Goal: Information Seeking & Learning: Learn about a topic

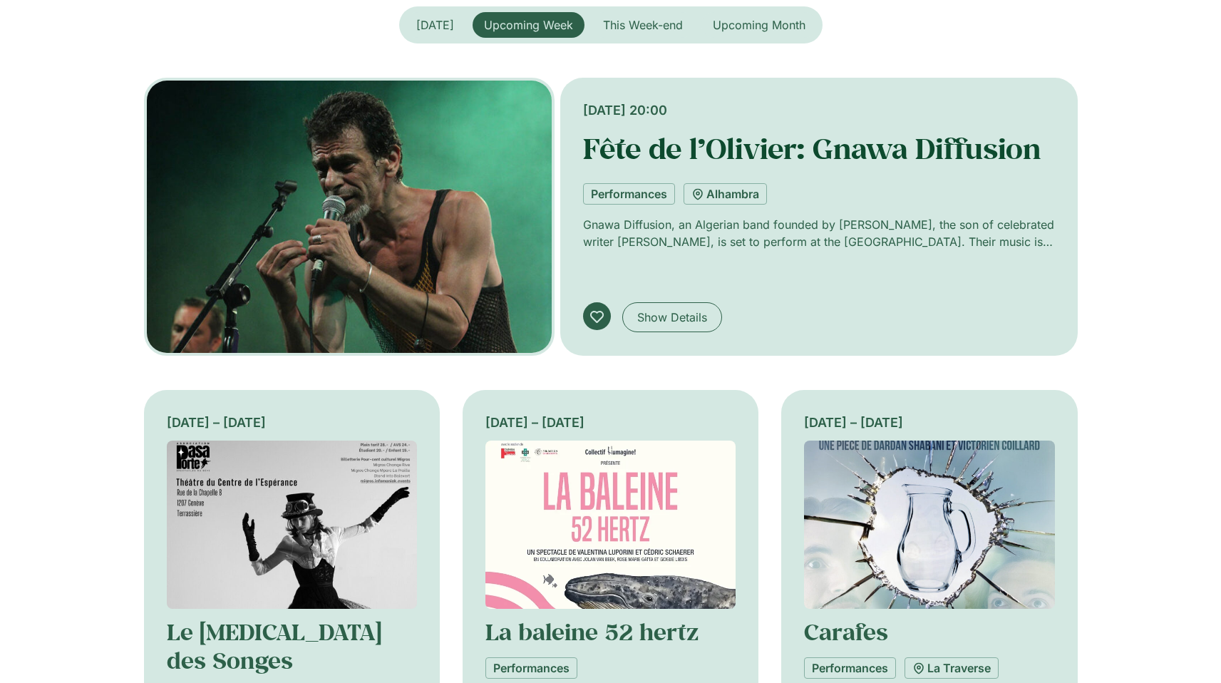
scroll to position [396, 0]
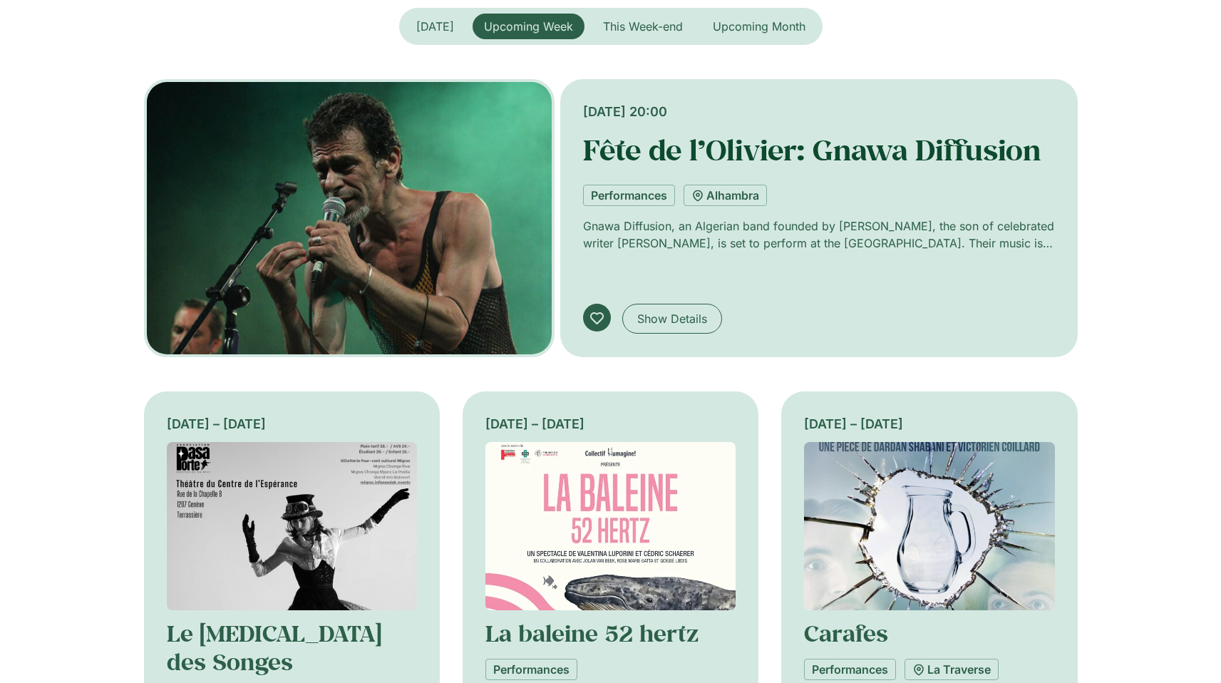
click at [758, 143] on link "Fête de l’Olivier: Gnawa Diffusion" at bounding box center [812, 149] width 458 height 37
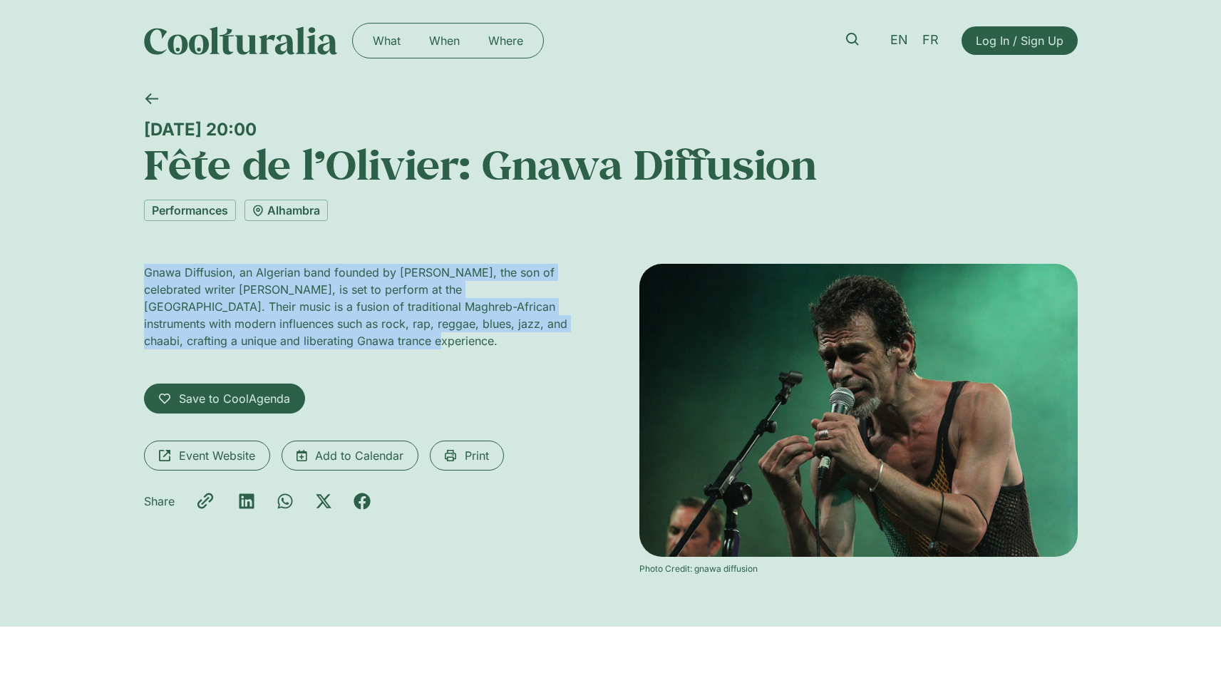
drag, startPoint x: 134, startPoint y: 269, endPoint x: 383, endPoint y: 346, distance: 261.0
click at [383, 346] on div "[DATE] 20:00 Fête de l’Olivier: Gnawa Diffusion Performances [GEOGRAPHIC_DATA] …" at bounding box center [610, 353] width 1221 height 545
copy p "Gnawa Diffusion, an Algerian band founded by [PERSON_NAME], the son of celebrat…"
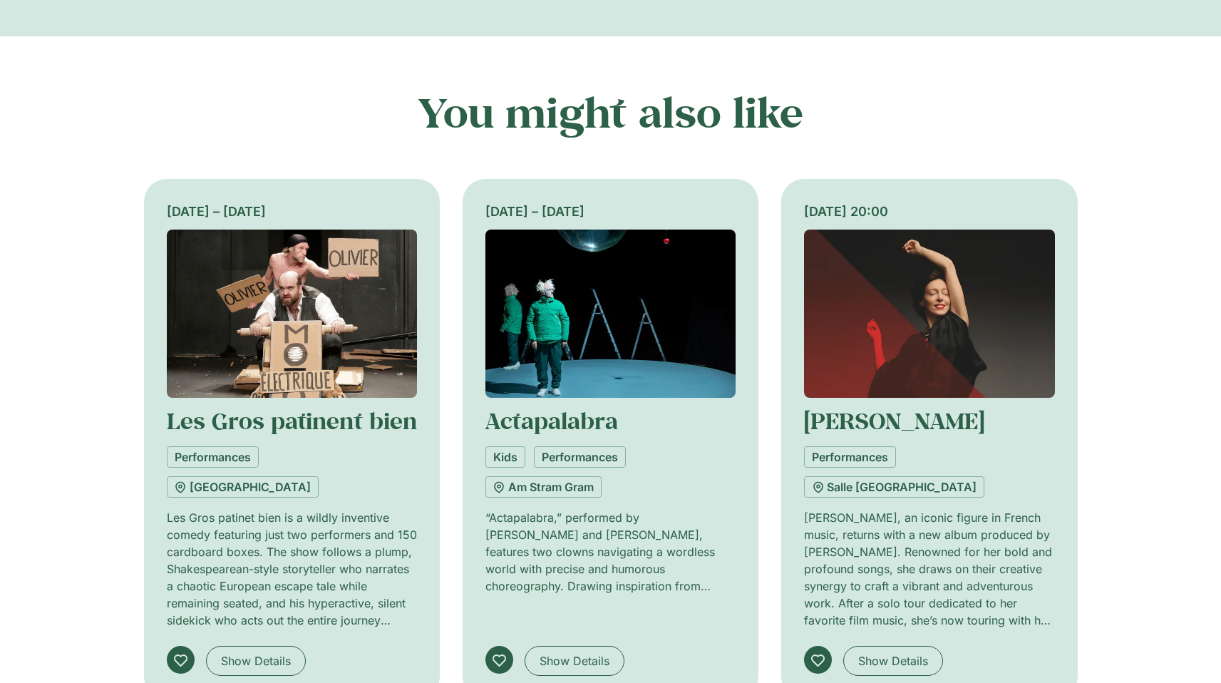
click at [261, 351] on img at bounding box center [292, 313] width 250 height 168
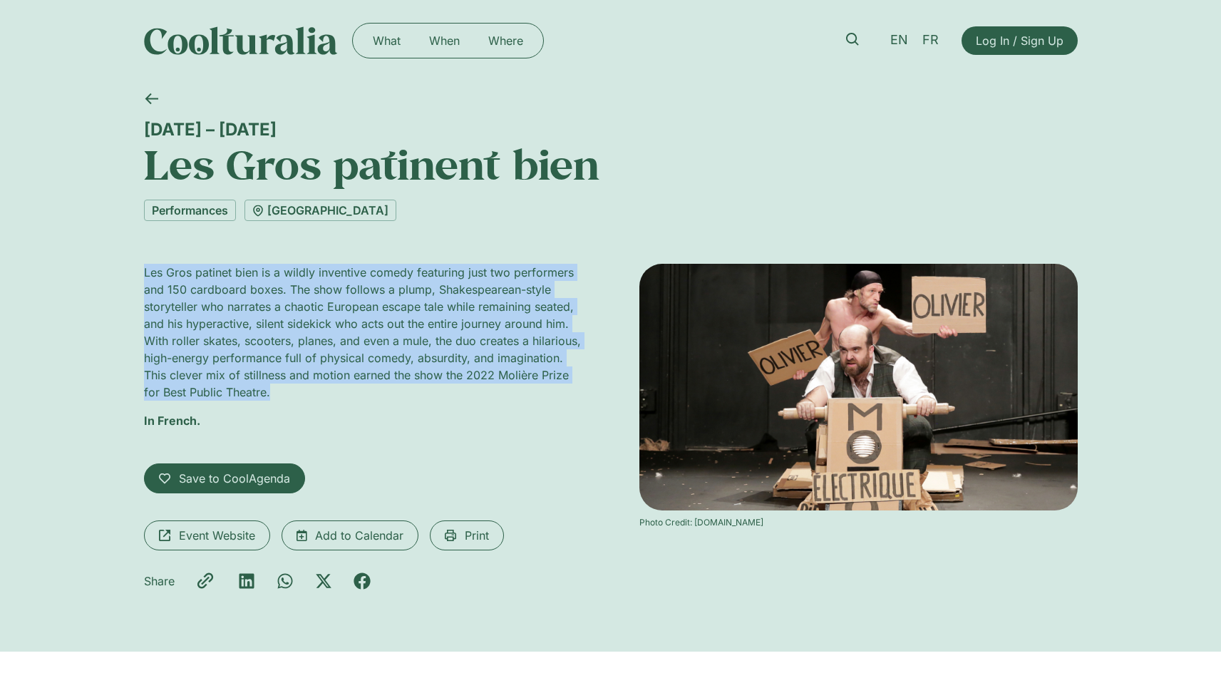
drag, startPoint x: 128, startPoint y: 264, endPoint x: 329, endPoint y: 389, distance: 237.1
click at [329, 391] on div "17 September – 5 October Les Gros patinent bien Performances Théâtre de Carouge…" at bounding box center [610, 366] width 1221 height 570
copy p "Les Gros patinet bien is a wildly inventive comedy featuring just two performer…"
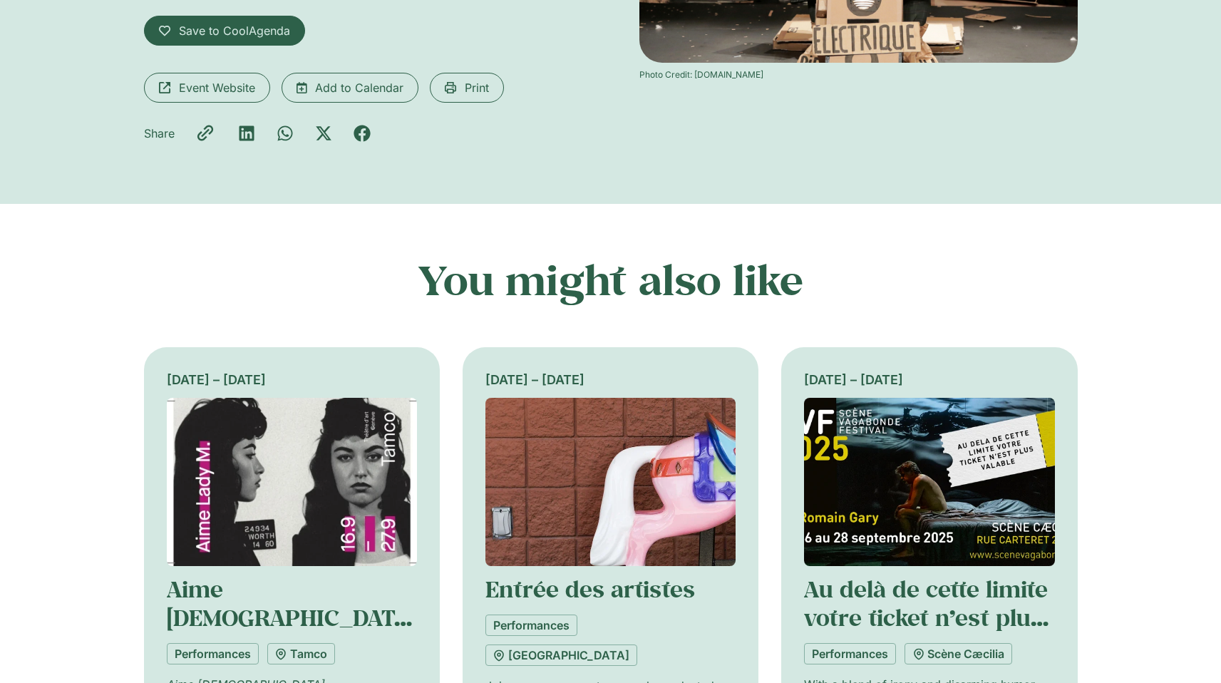
scroll to position [613, 0]
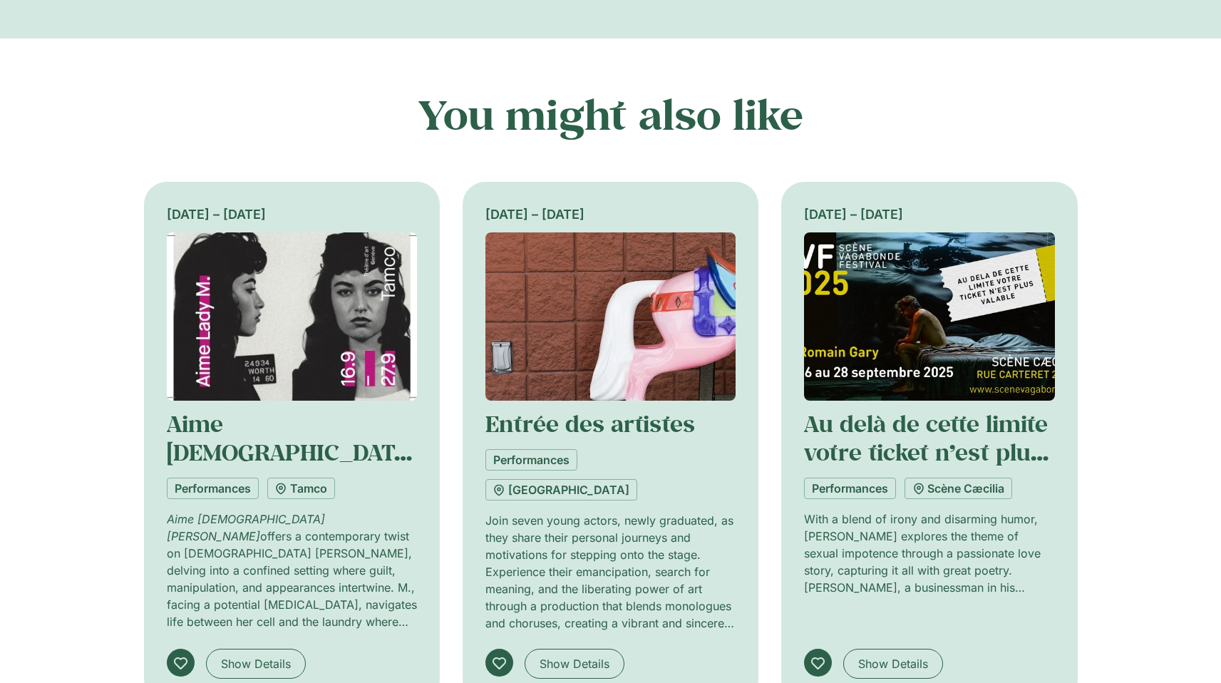
click at [567, 341] on img at bounding box center [610, 316] width 250 height 168
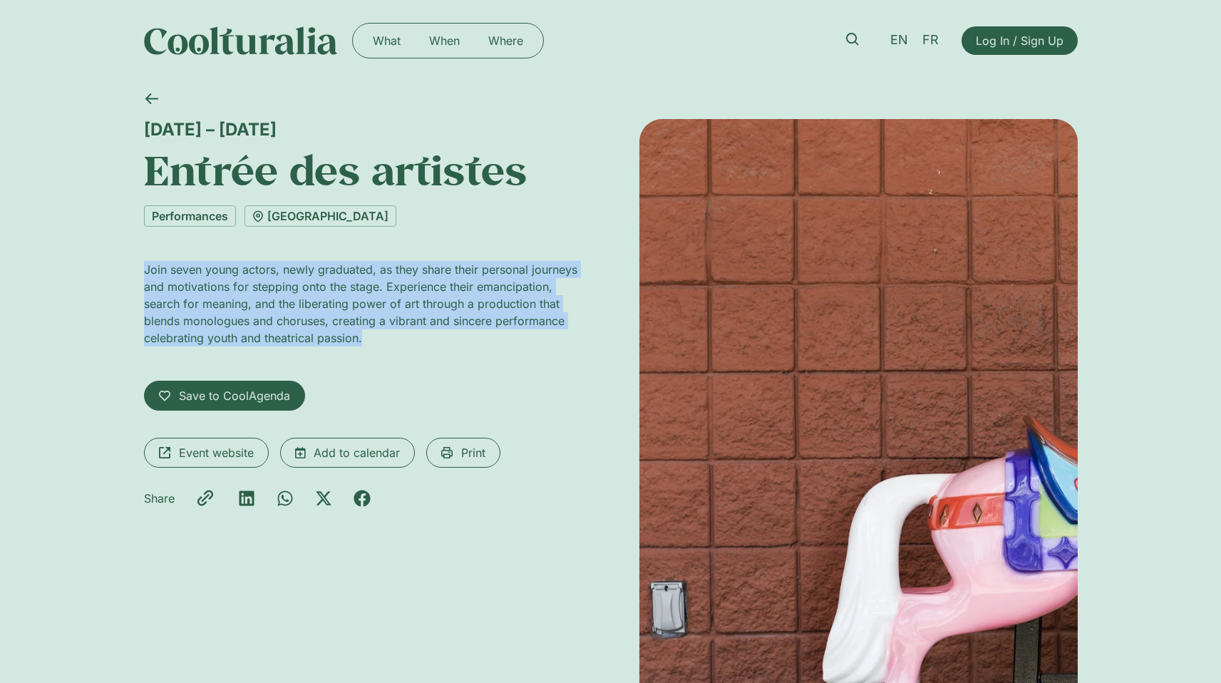
drag, startPoint x: 149, startPoint y: 259, endPoint x: 435, endPoint y: 336, distance: 296.6
click at [435, 336] on div "19 – 27 September Entrée des artistes Performances Théâtre du Grütli Join seven…" at bounding box center [363, 546] width 438 height 855
copy p "Join seven young actors, newly graduated, as they share their personal journeys…"
click at [849, 31] on link at bounding box center [852, 39] width 33 height 33
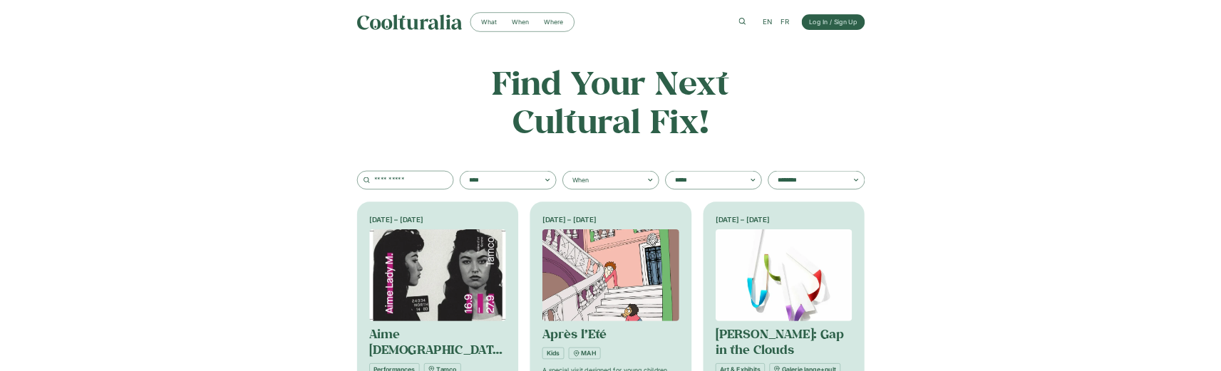
scroll to position [132, 0]
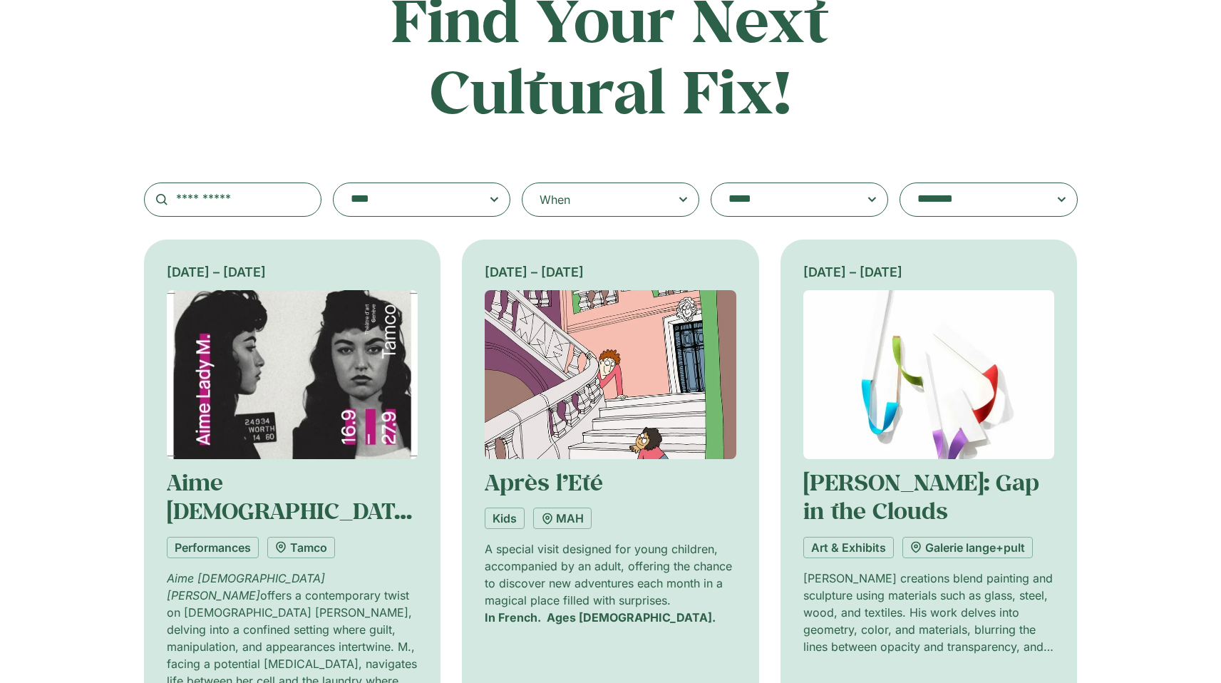
click at [465, 193] on textarea "**********" at bounding box center [408, 200] width 114 height 20
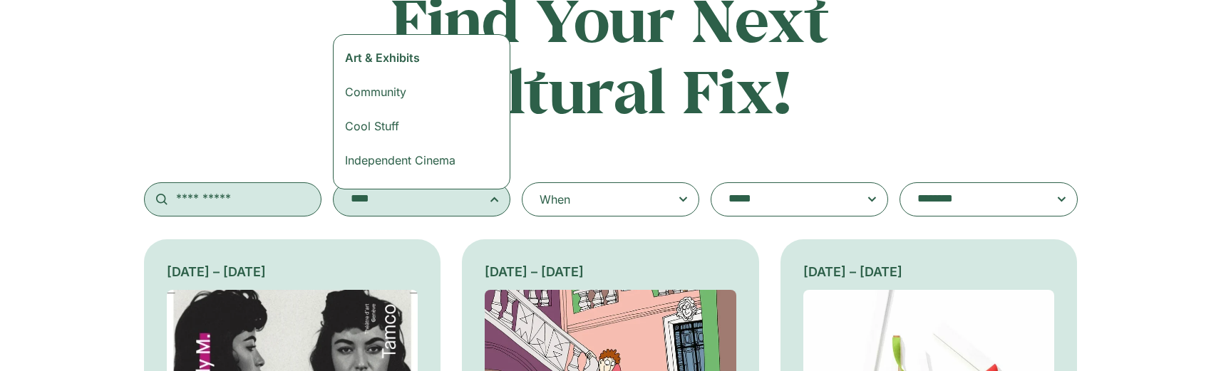
click at [205, 200] on input "text" at bounding box center [232, 199] width 177 height 34
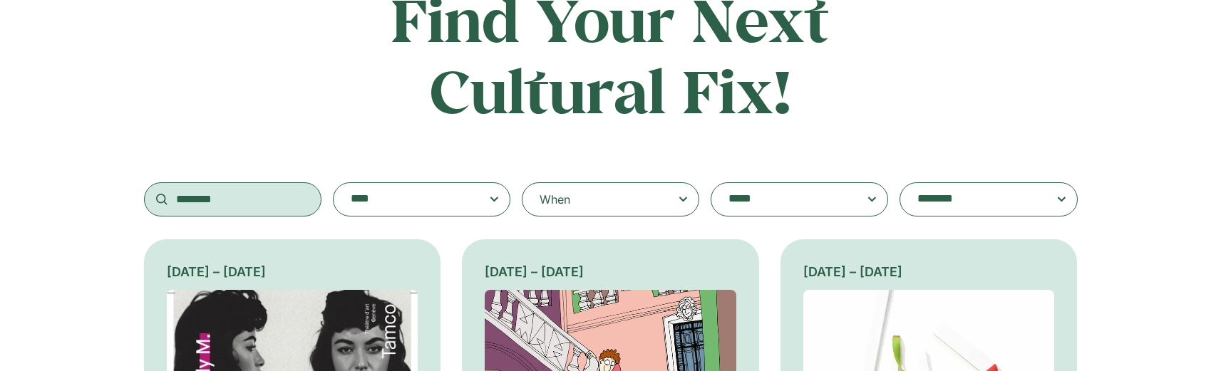
type input "*******"
type input "*"
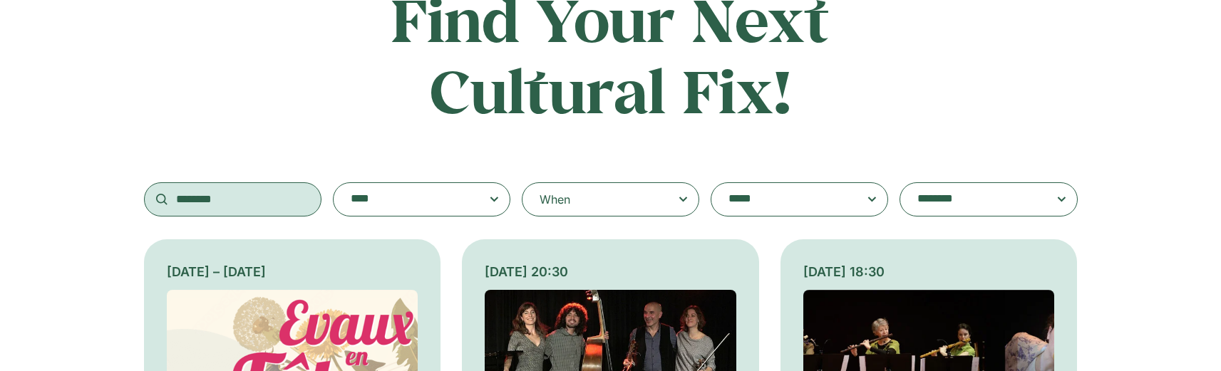
type input "*******"
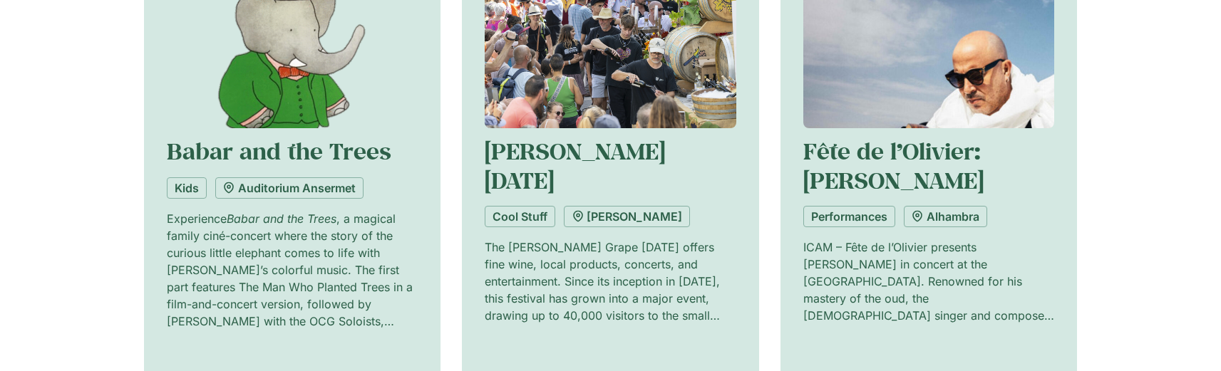
scroll to position [1199, 0]
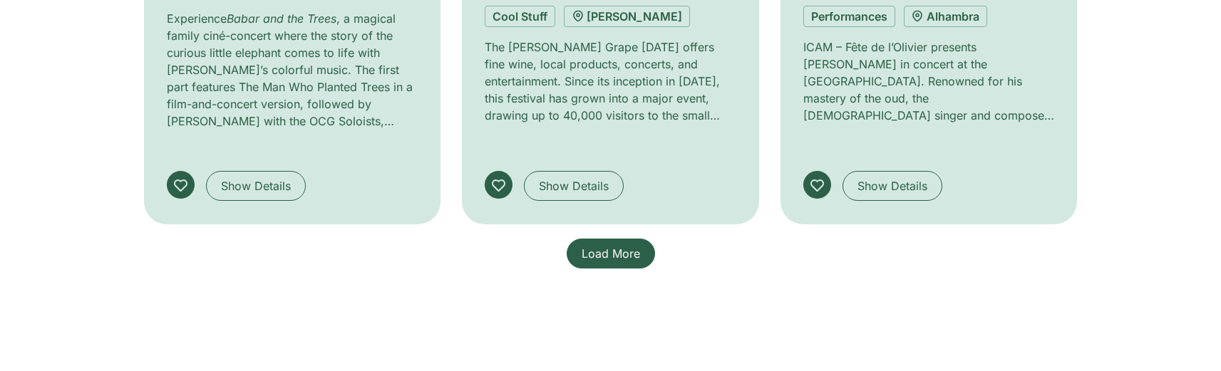
click at [612, 239] on link "Load More" at bounding box center [611, 254] width 88 height 30
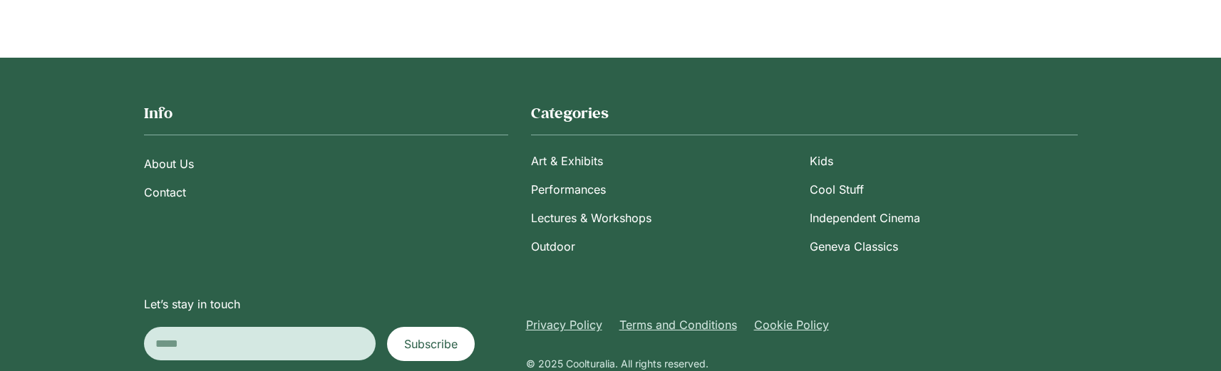
scroll to position [2252, 0]
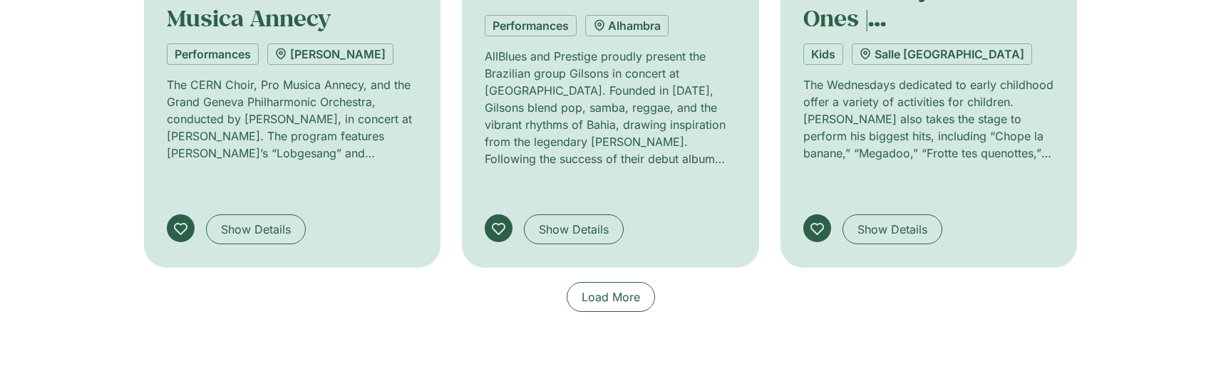
click at [603, 289] on span "Load More" at bounding box center [611, 297] width 58 height 17
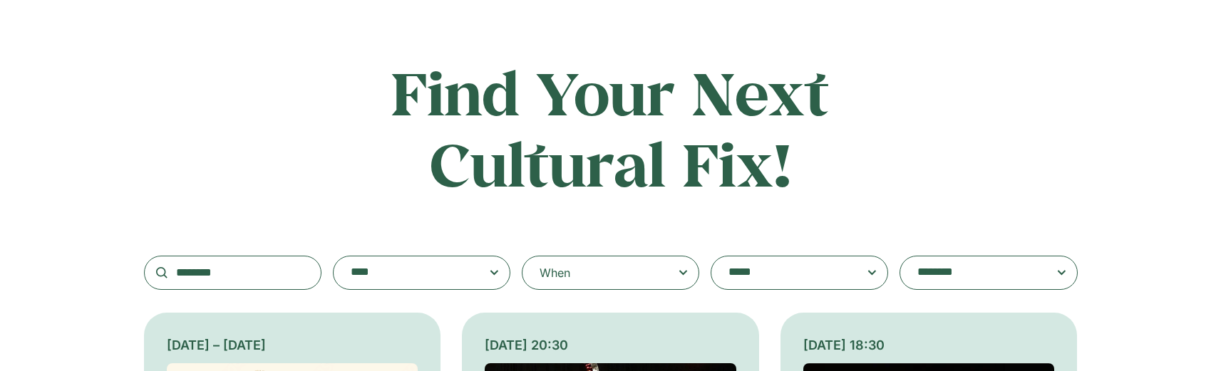
scroll to position [0, 0]
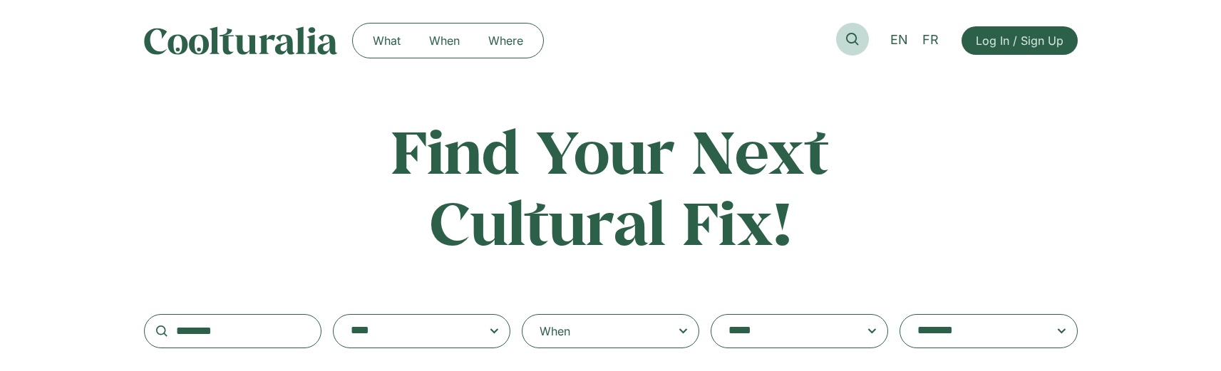
click at [851, 45] on icon at bounding box center [852, 39] width 13 height 13
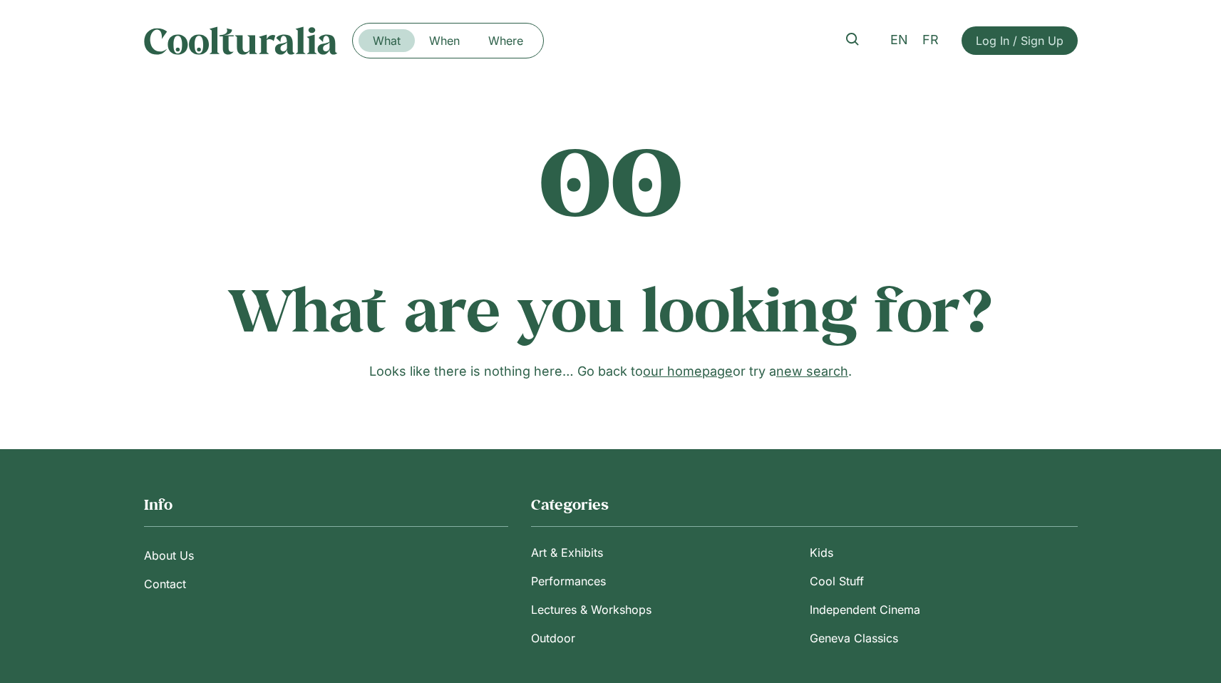
click at [407, 39] on link "What" at bounding box center [386, 40] width 56 height 23
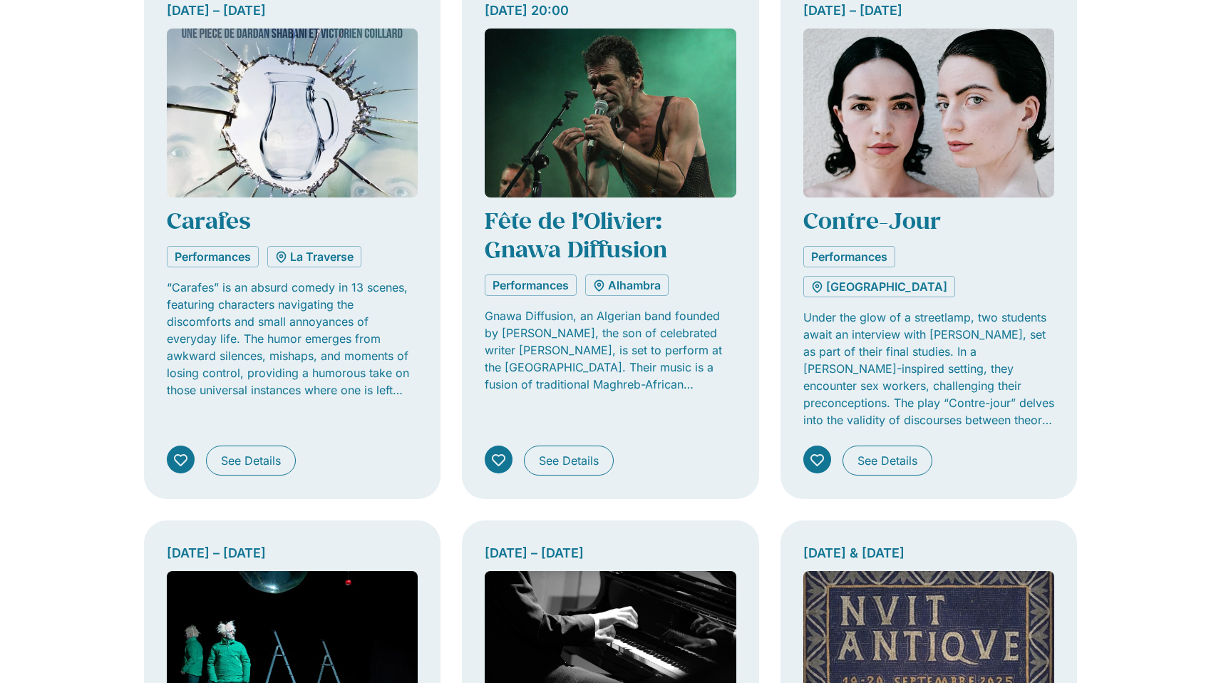
scroll to position [1036, 0]
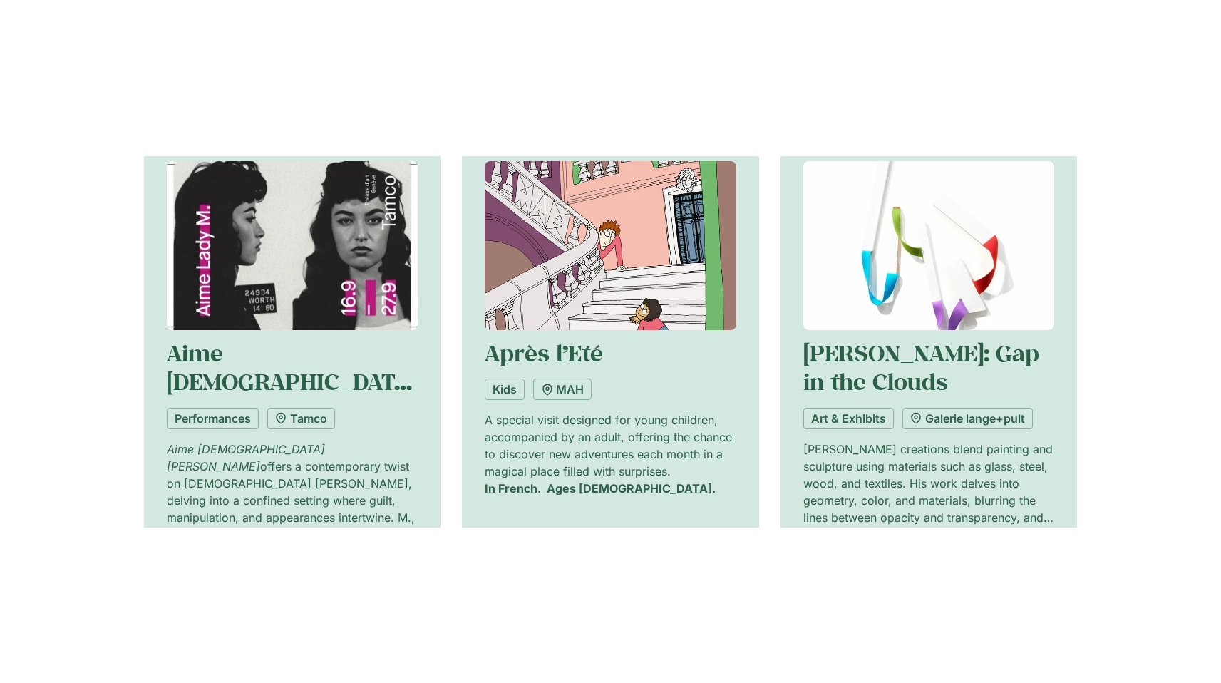
scroll to position [254, 0]
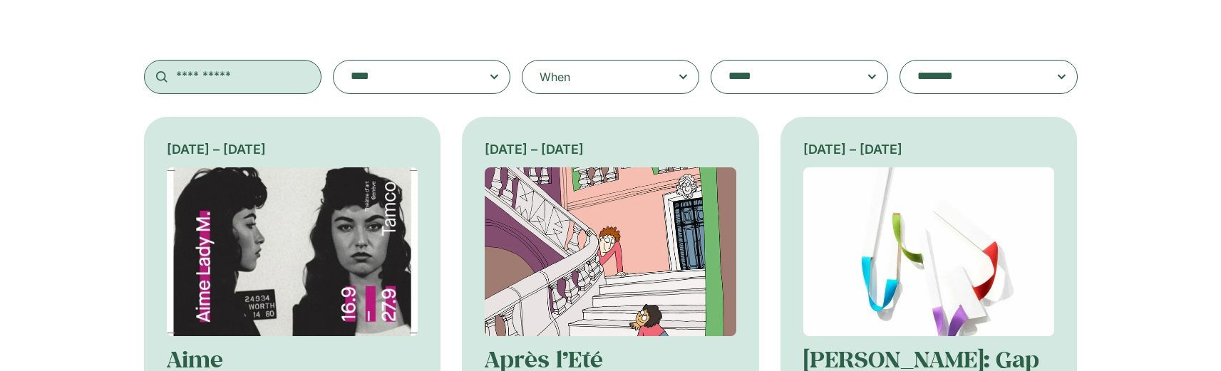
click at [249, 82] on input "text" at bounding box center [232, 77] width 177 height 34
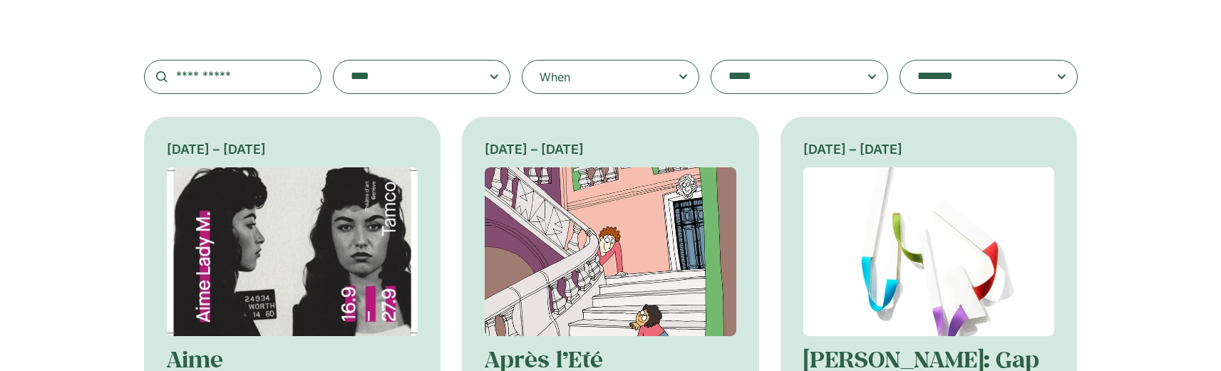
click at [376, 85] on textarea "**********" at bounding box center [408, 77] width 114 height 20
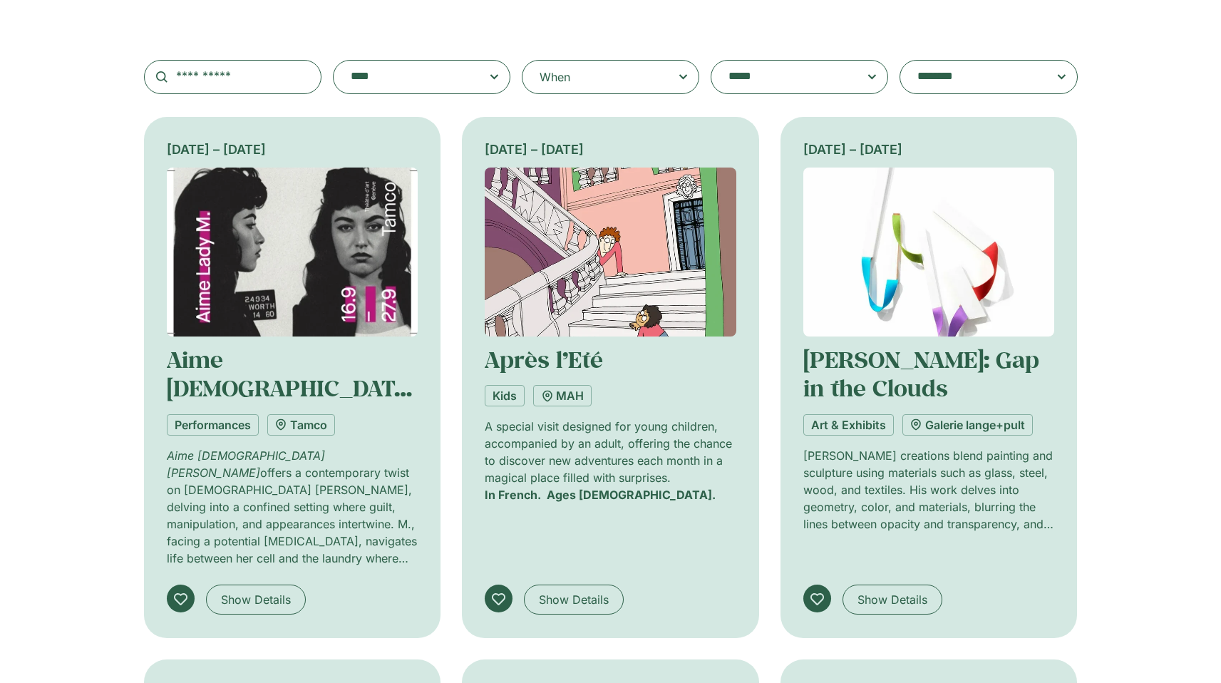
click at [1172, 262] on div "16 – 27 September Aime Lady M. Performances Tamco Aime Lady M. offers a contemp…" at bounding box center [610, 670] width 1221 height 1107
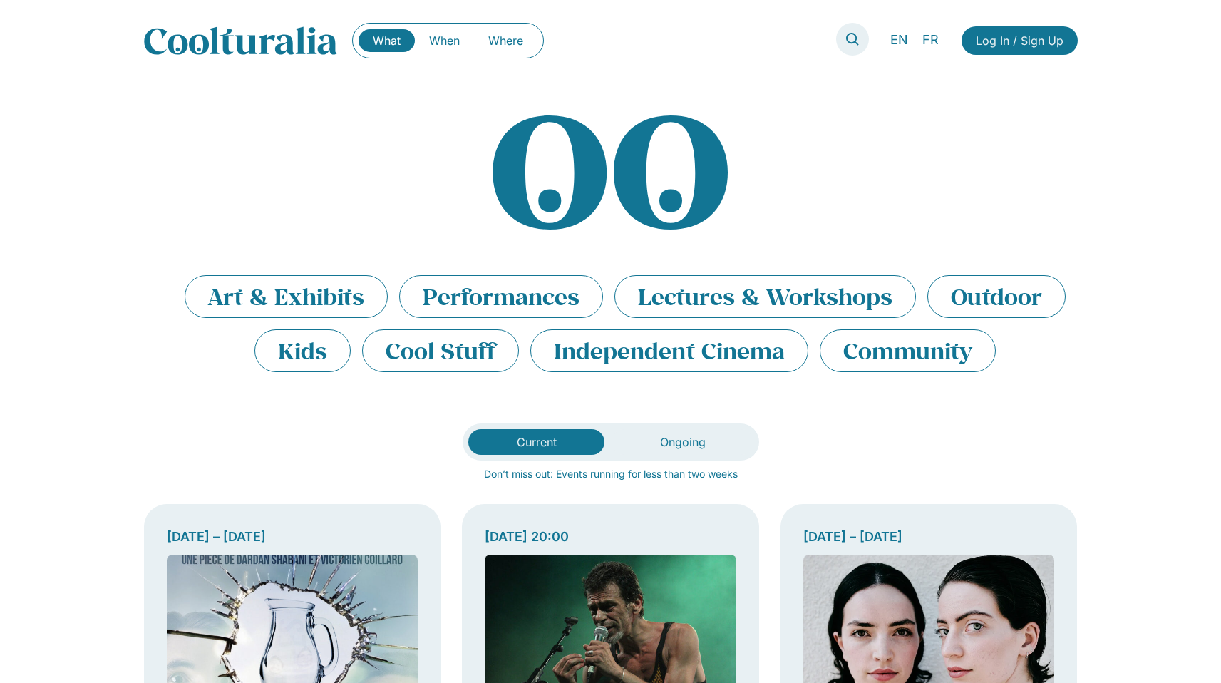
click at [867, 46] on link at bounding box center [852, 39] width 33 height 33
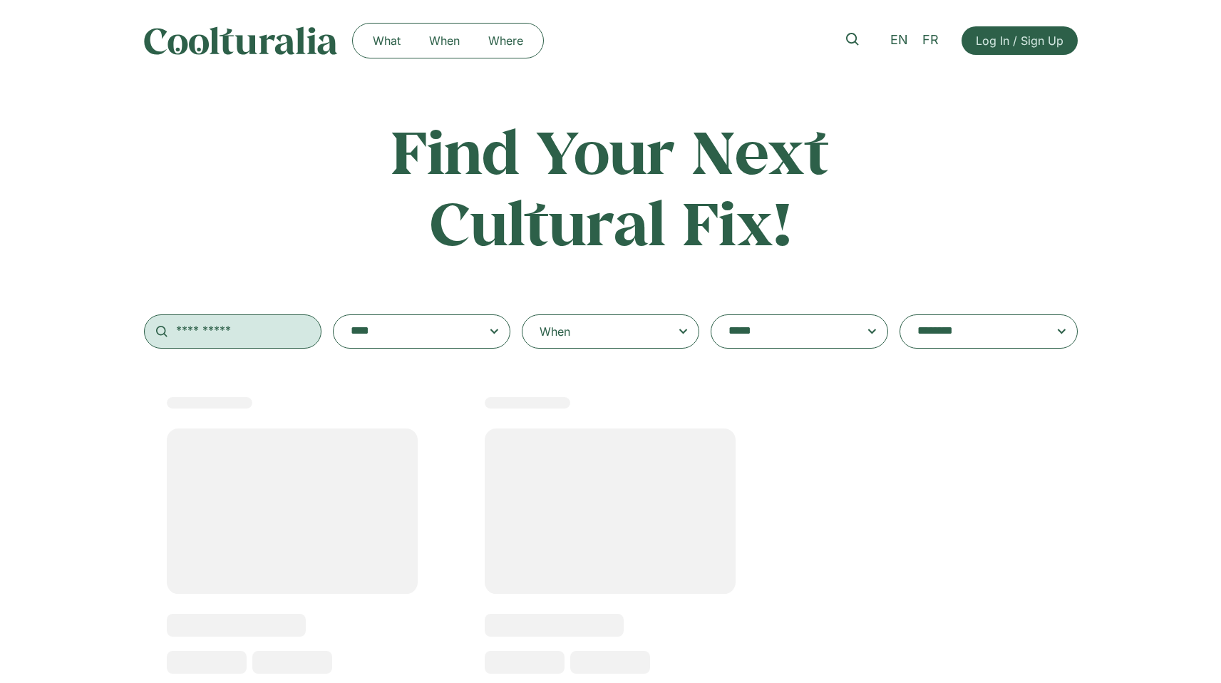
click at [275, 327] on input "text" at bounding box center [232, 331] width 177 height 34
paste input "**********"
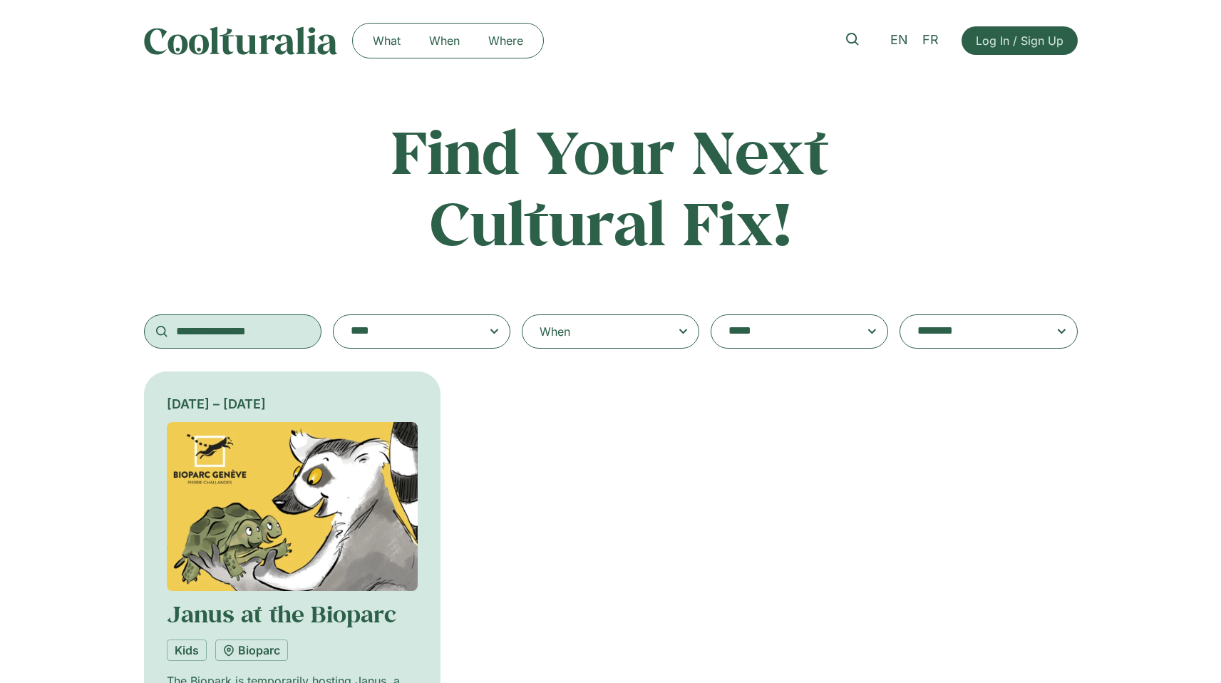
paste input "text"
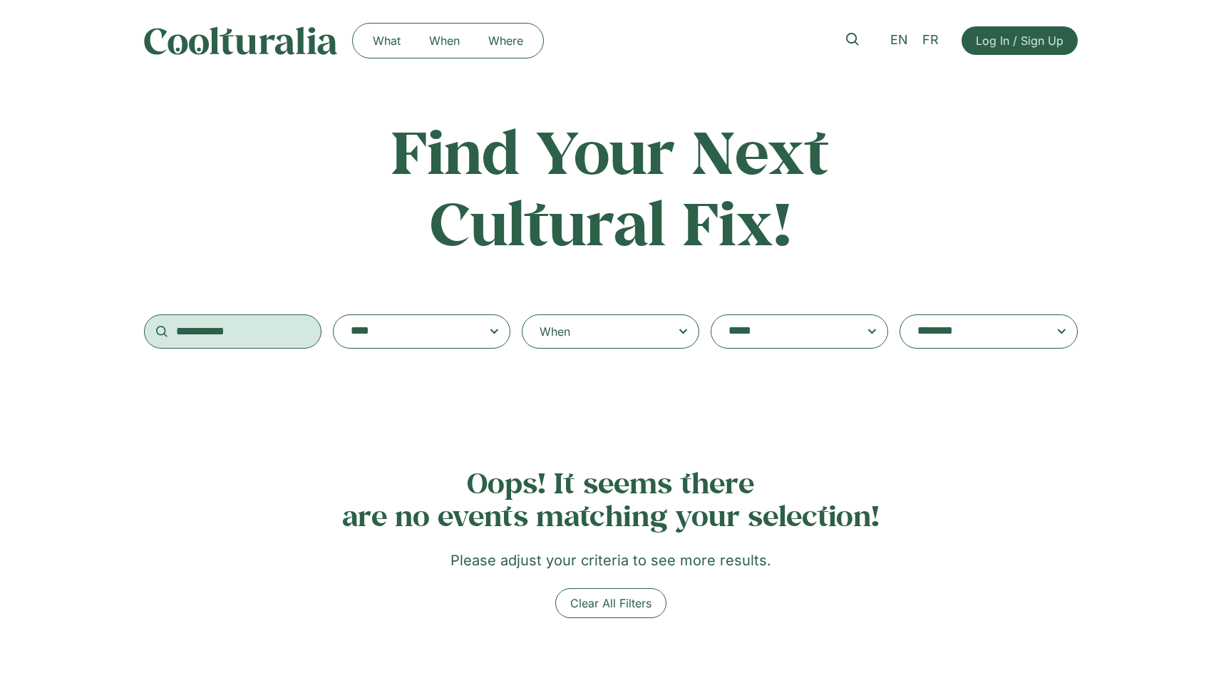
scroll to position [184, 0]
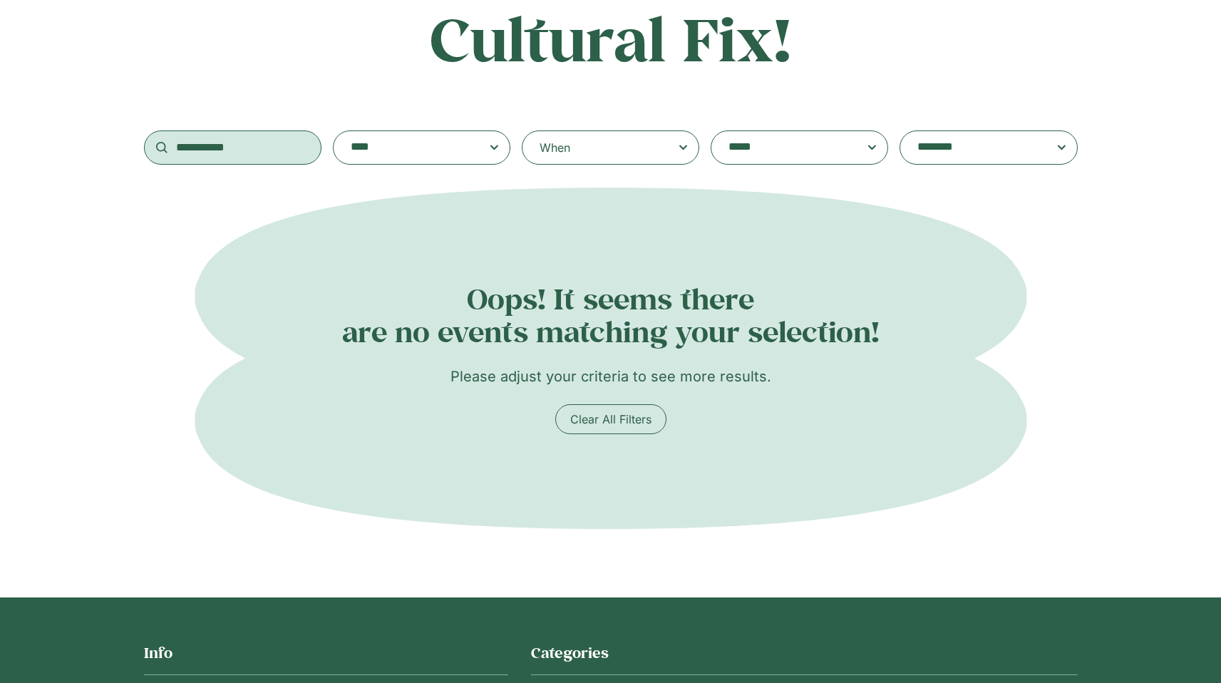
type input "**********"
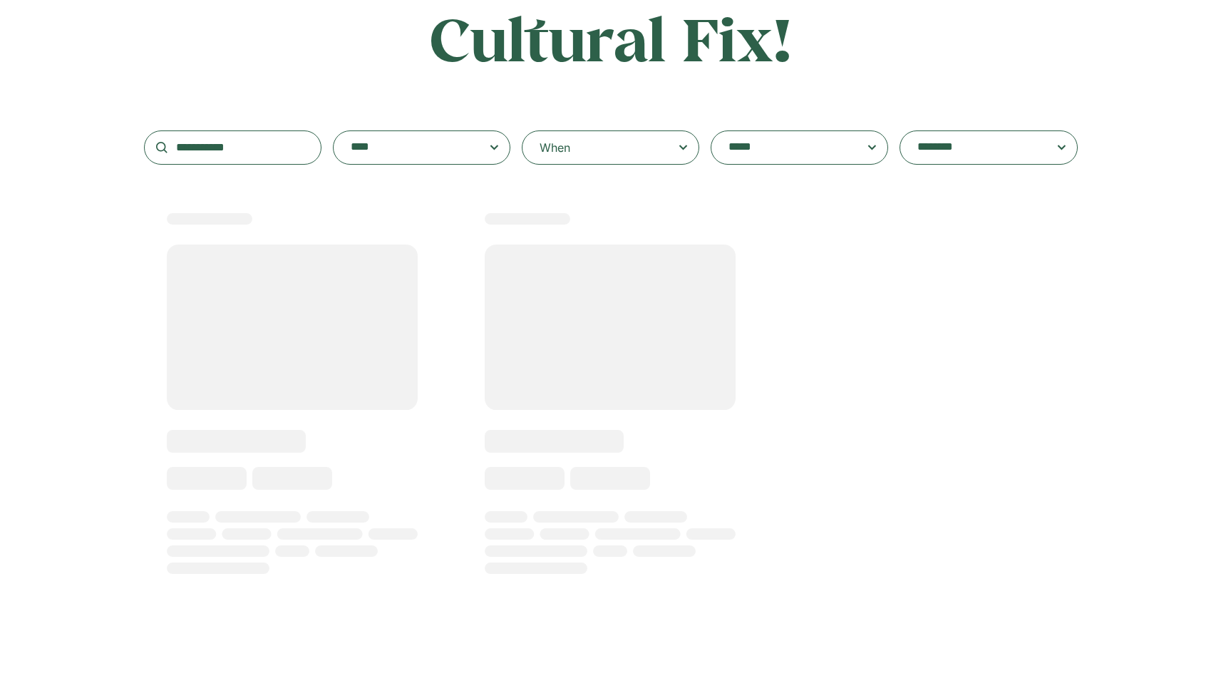
drag, startPoint x: 406, startPoint y: 260, endPoint x: 917, endPoint y: 415, distance: 534.8
click at [918, 417] on div "**********" at bounding box center [610, 327] width 1221 height 790
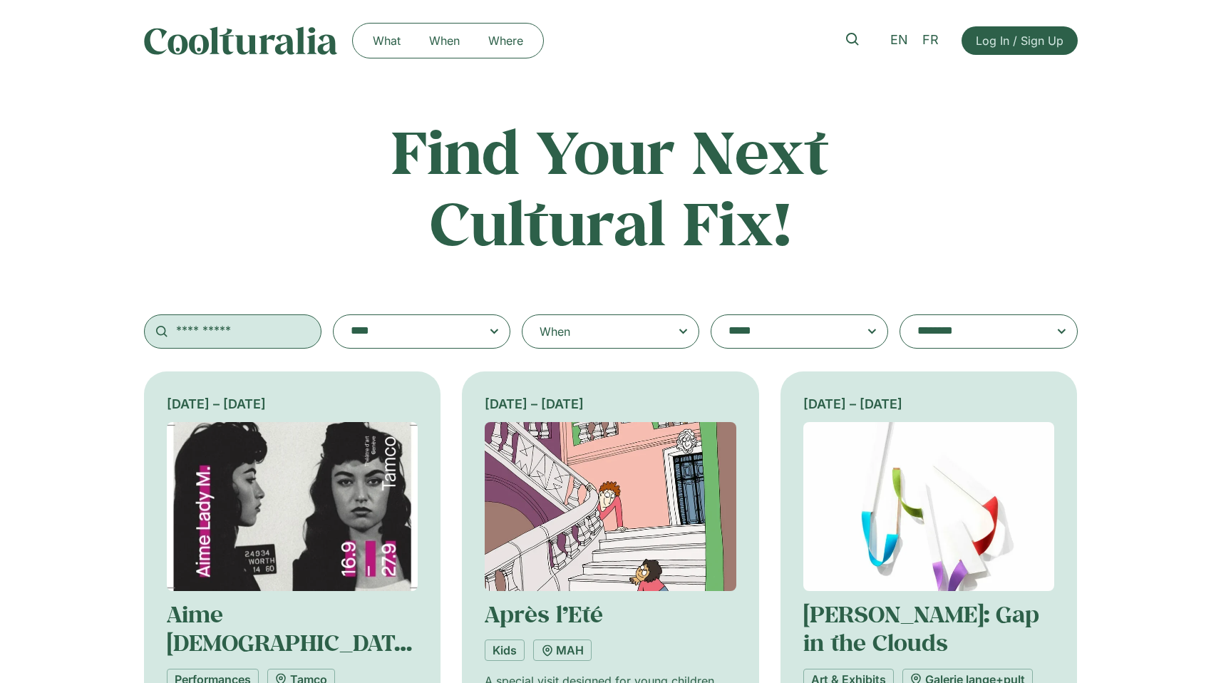
click at [201, 329] on input "text" at bounding box center [232, 331] width 177 height 34
click at [178, 291] on div "**********" at bounding box center [611, 231] width 934 height 233
click at [234, 343] on input "text" at bounding box center [232, 331] width 177 height 34
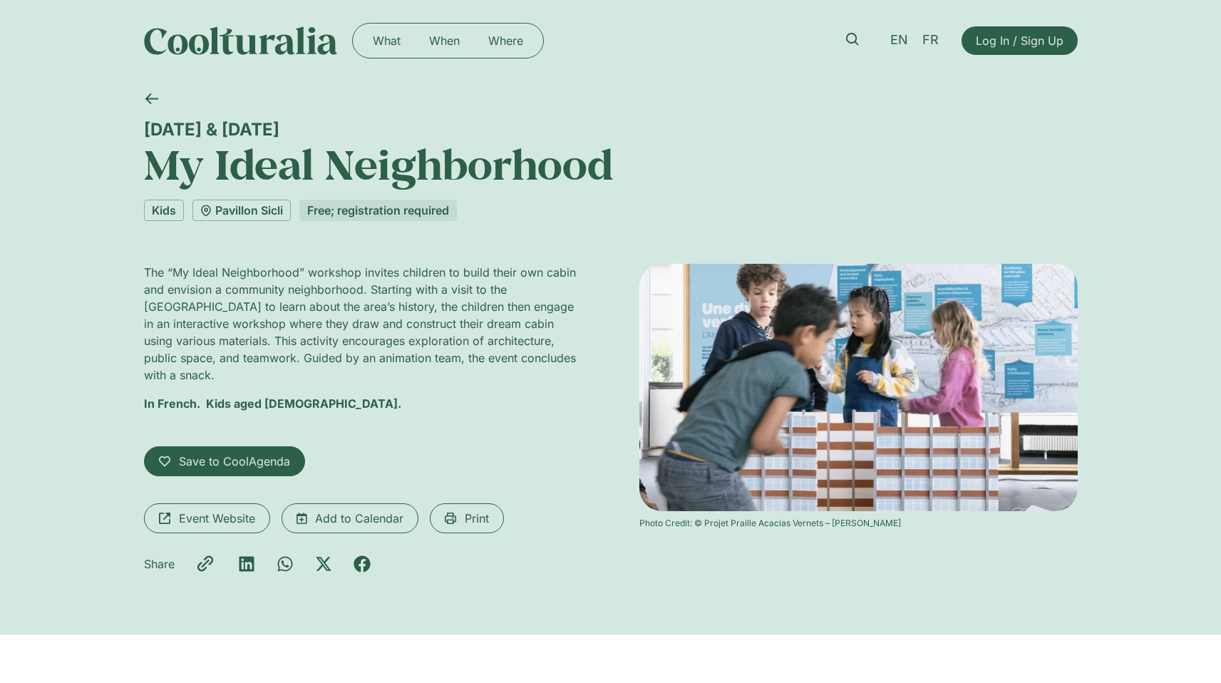
drag, startPoint x: 119, startPoint y: 123, endPoint x: 425, endPoint y: 122, distance: 305.7
click at [425, 123] on div "[DATE] & [DATE] My Ideal Neighborhood Kids Pavillon Sicli Free; registration re…" at bounding box center [610, 357] width 1221 height 553
